Goal: Information Seeking & Learning: Learn about a topic

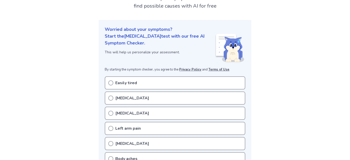
scroll to position [50, 0]
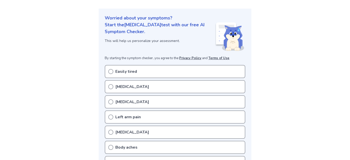
click at [111, 71] on icon at bounding box center [110, 71] width 5 height 5
click at [190, 58] on link "Privacy Policy" at bounding box center [190, 58] width 22 height 5
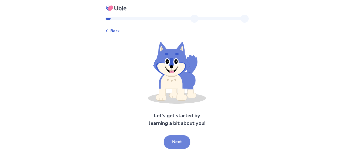
click at [175, 142] on button "Next" at bounding box center [177, 142] width 27 height 14
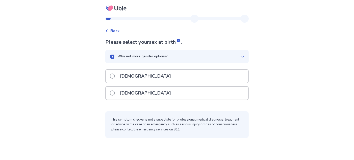
click at [115, 92] on span at bounding box center [112, 92] width 5 height 5
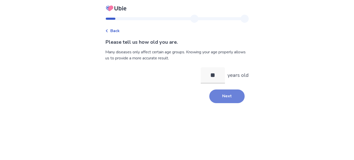
type input "**"
click at [210, 95] on button "Next" at bounding box center [226, 96] width 35 height 14
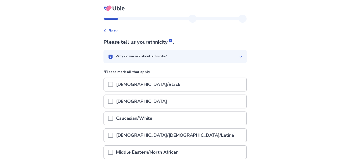
click at [113, 119] on span at bounding box center [110, 118] width 5 height 5
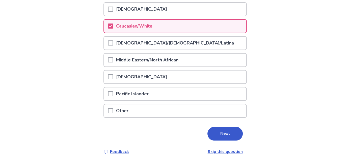
scroll to position [92, 0]
click at [213, 131] on button "Next" at bounding box center [224, 133] width 35 height 14
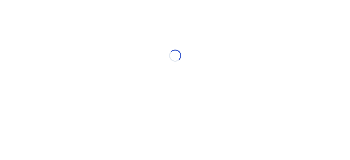
scroll to position [0, 0]
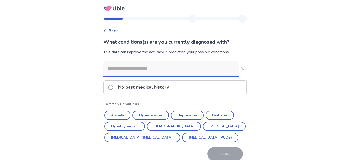
click at [123, 70] on input at bounding box center [170, 68] width 135 height 15
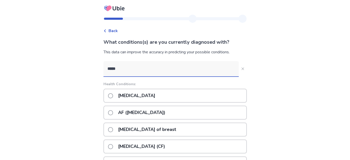
type input "*****"
click at [113, 95] on span at bounding box center [110, 95] width 5 height 5
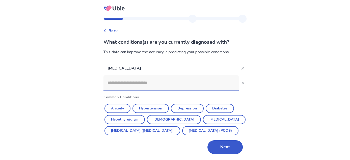
scroll to position [11, 0]
click at [220, 148] on button "Next" at bounding box center [224, 147] width 35 height 14
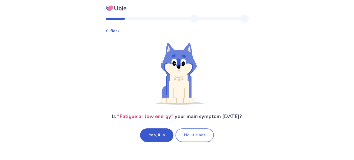
click at [183, 135] on button "No, it's not" at bounding box center [194, 135] width 38 height 14
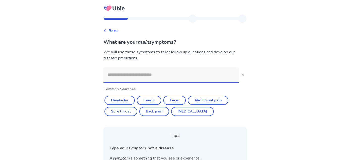
click at [135, 76] on input at bounding box center [170, 74] width 135 height 15
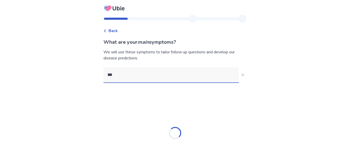
type input "****"
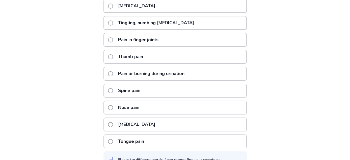
scroll to position [123, 0]
